Goal: Navigation & Orientation: Find specific page/section

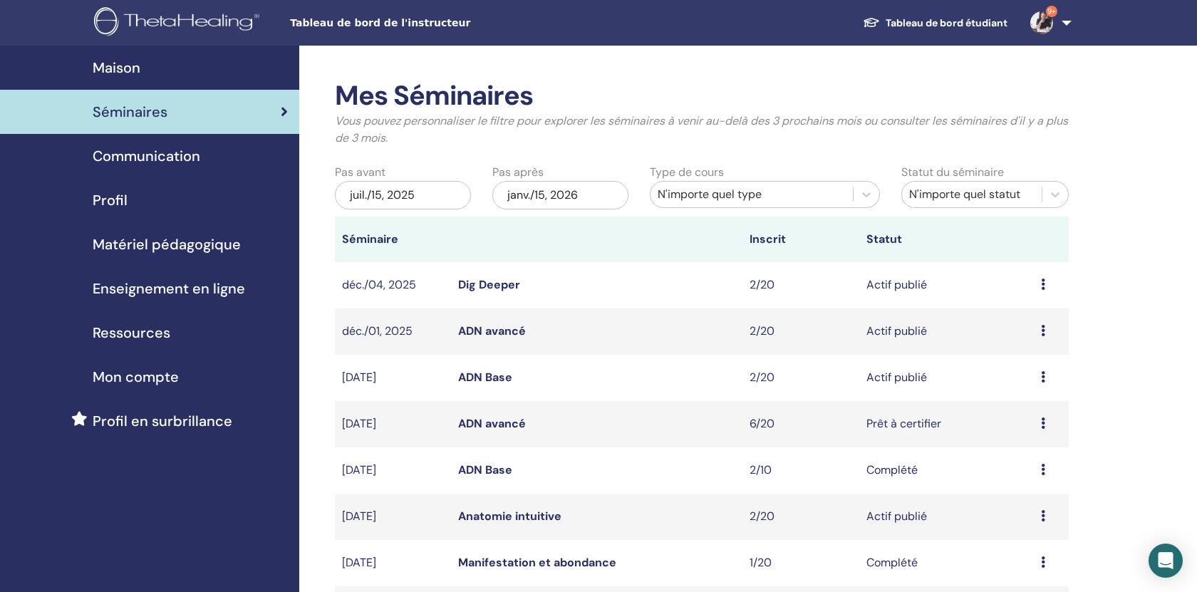
click at [157, 152] on span "Communication" at bounding box center [147, 155] width 108 height 21
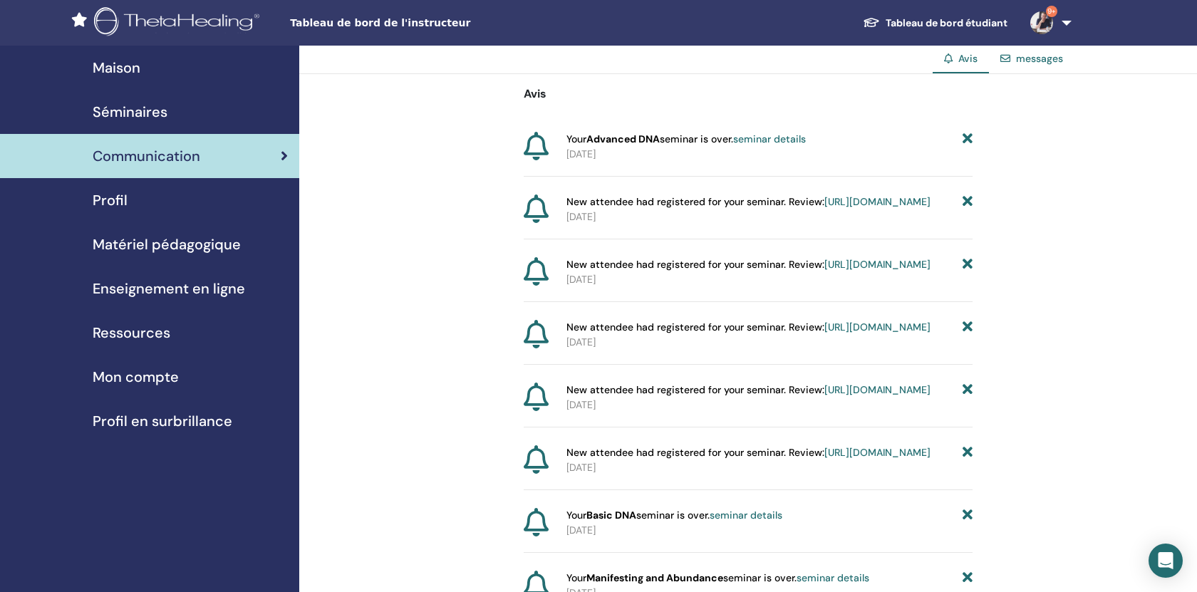
click at [147, 113] on span "Séminaires" at bounding box center [130, 111] width 75 height 21
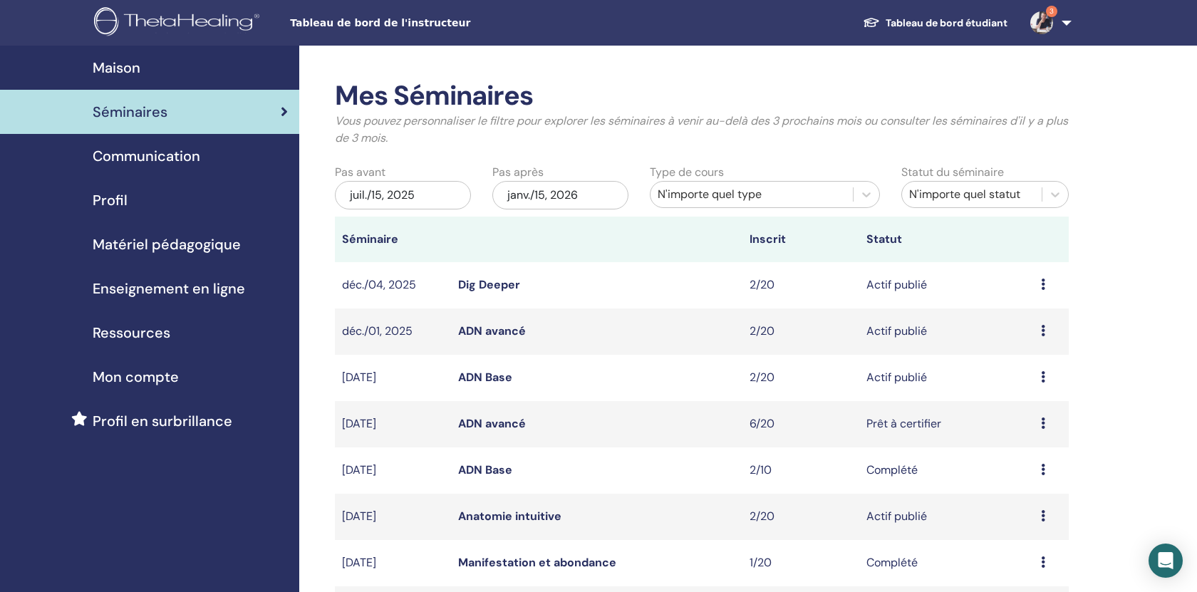
click at [988, 21] on link "Tableau de bord étudiant" at bounding box center [934, 23] width 167 height 26
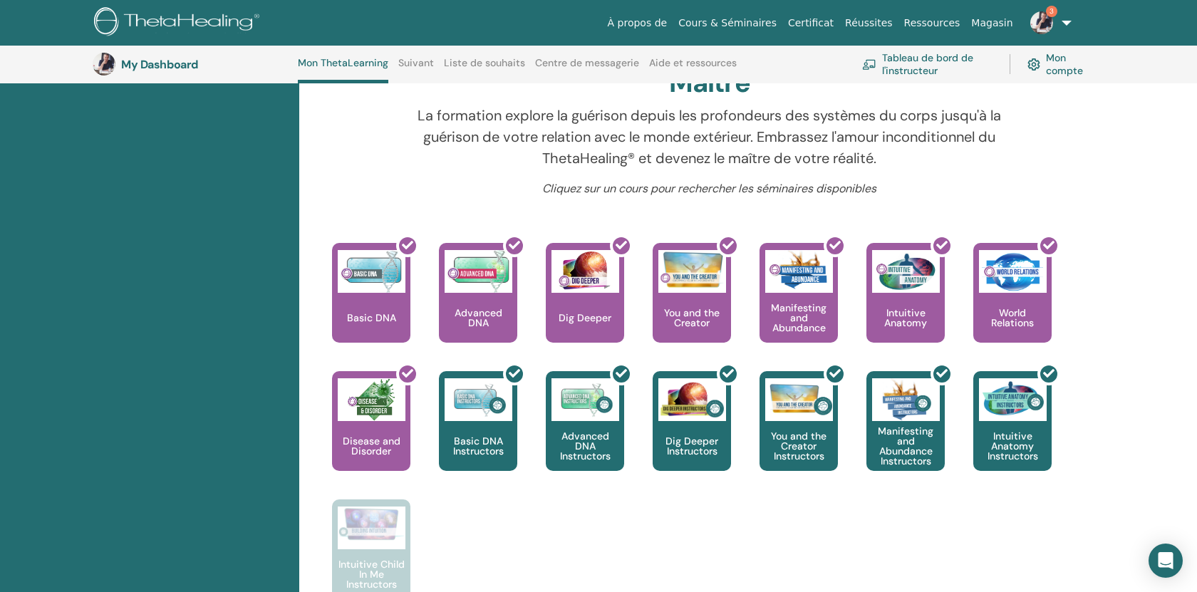
scroll to position [463, 0]
